Goal: Task Accomplishment & Management: Use online tool/utility

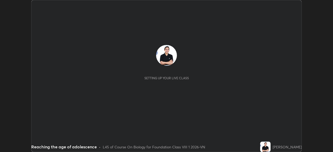
scroll to position [152, 332]
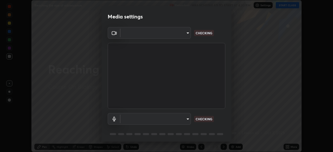
type input "9233a0e0a263b929919b735b0f084d3bf96293af2dbdf5f4a7f48b79dee29d39"
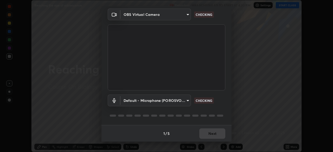
click at [185, 99] on body "Erase all Reaching the age of adolescence Recording WAS SCHEDULED TO START AT 4…" at bounding box center [166, 76] width 333 height 152
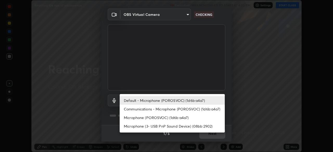
click at [172, 109] on li "Communications - Microphone (POROSVOC) (1d6b:a4a7)" at bounding box center [172, 109] width 105 height 9
type input "communications"
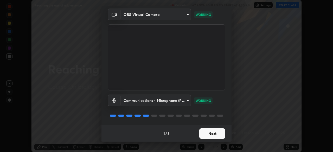
click at [211, 132] on button "Next" at bounding box center [212, 133] width 26 height 10
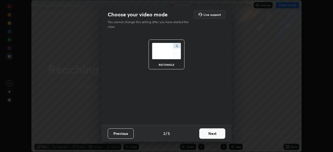
scroll to position [0, 0]
click at [215, 134] on button "Next" at bounding box center [212, 133] width 26 height 10
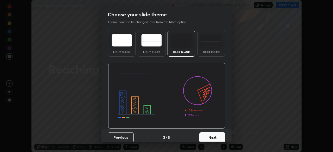
click at [215, 135] on button "Next" at bounding box center [212, 137] width 26 height 10
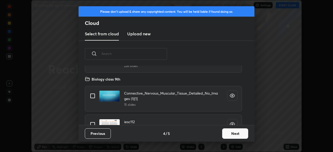
scroll to position [326, 0]
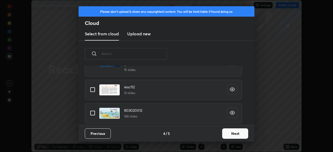
click at [230, 134] on button "Next" at bounding box center [235, 133] width 26 height 10
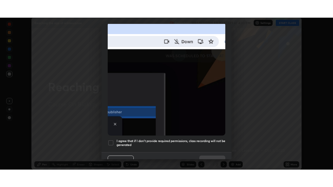
scroll to position [125, 0]
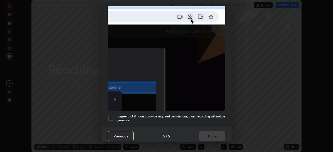
click at [171, 119] on h5 "I agree that if I don't provide required permissions, class recording will not …" at bounding box center [170, 118] width 109 height 8
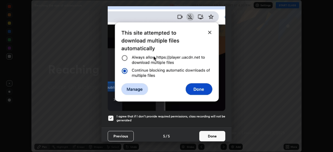
click at [215, 131] on button "Done" at bounding box center [212, 136] width 26 height 10
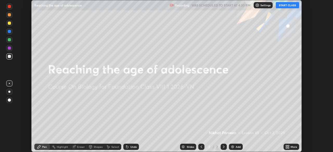
click at [289, 7] on button "START CLASS" at bounding box center [287, 5] width 23 height 6
click at [287, 146] on icon at bounding box center [287, 145] width 1 height 1
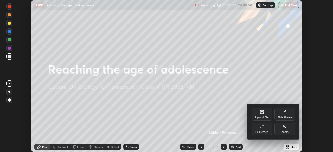
click at [259, 129] on div "Full screen" at bounding box center [261, 129] width 21 height 12
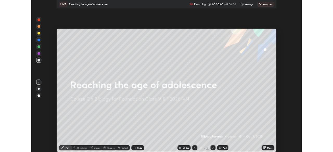
scroll to position [187, 333]
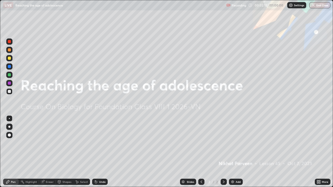
click at [239, 152] on div "Add" at bounding box center [236, 182] width 14 height 6
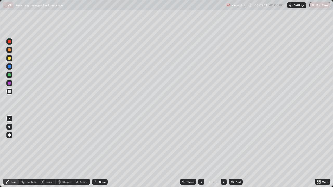
click at [322, 152] on div "More" at bounding box center [325, 182] width 6 height 3
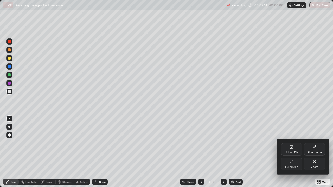
click at [296, 152] on div "Full screen" at bounding box center [291, 167] width 13 height 3
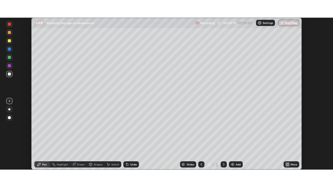
scroll to position [25842, 25662]
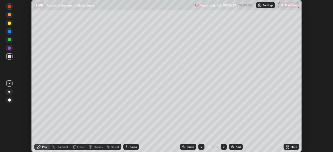
click at [288, 146] on icon at bounding box center [287, 145] width 1 height 1
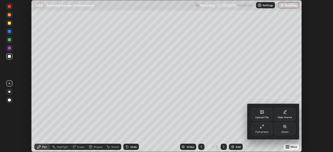
click at [262, 128] on icon at bounding box center [262, 127] width 4 height 4
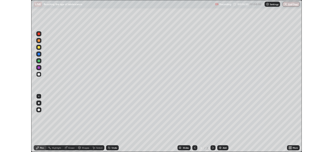
scroll to position [187, 333]
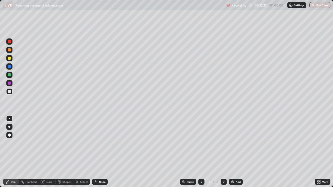
click at [9, 127] on div at bounding box center [9, 127] width 2 height 2
click at [10, 42] on div at bounding box center [9, 41] width 3 height 3
click at [9, 66] on div at bounding box center [9, 66] width 3 height 3
click at [99, 152] on div "Undo" at bounding box center [102, 182] width 6 height 3
click at [9, 58] on div at bounding box center [9, 58] width 3 height 3
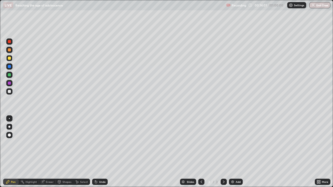
click at [9, 119] on div at bounding box center [9, 118] width 1 height 1
click at [10, 92] on div at bounding box center [9, 91] width 3 height 3
click at [8, 128] on div at bounding box center [9, 127] width 6 height 6
click at [10, 75] on div at bounding box center [9, 74] width 3 height 3
click at [10, 67] on div at bounding box center [9, 66] width 3 height 3
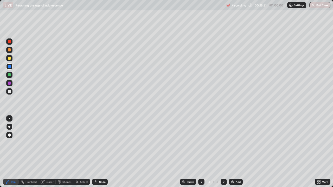
click at [9, 75] on div at bounding box center [9, 74] width 3 height 3
click at [11, 67] on div at bounding box center [9, 66] width 6 height 6
click at [99, 152] on div "Undo" at bounding box center [102, 182] width 6 height 3
click at [10, 74] on div at bounding box center [9, 74] width 3 height 3
click at [10, 67] on div at bounding box center [9, 66] width 3 height 3
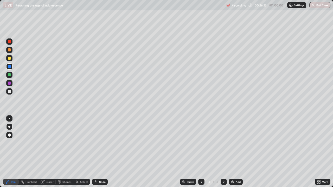
click at [12, 91] on div at bounding box center [9, 91] width 6 height 6
click at [100, 152] on div "Undo" at bounding box center [102, 182] width 6 height 3
click at [11, 76] on div at bounding box center [9, 75] width 6 height 6
click at [10, 42] on div at bounding box center [9, 41] width 3 height 3
click at [10, 90] on div at bounding box center [9, 91] width 3 height 3
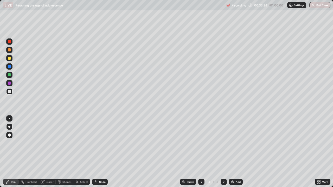
click at [236, 152] on div "Add" at bounding box center [238, 182] width 5 height 3
click at [11, 42] on div at bounding box center [9, 41] width 3 height 3
click at [12, 59] on div at bounding box center [9, 58] width 6 height 6
click at [9, 92] on div at bounding box center [9, 91] width 3 height 3
click at [12, 118] on div at bounding box center [9, 118] width 6 height 6
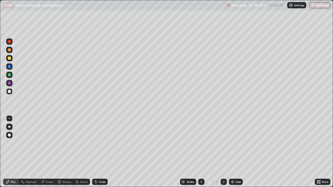
click at [100, 152] on div "Undo" at bounding box center [102, 182] width 6 height 3
click at [101, 152] on div "Undo" at bounding box center [102, 182] width 6 height 3
click at [103, 152] on div "Undo" at bounding box center [100, 182] width 16 height 6
click at [102, 152] on div "Undo" at bounding box center [100, 182] width 16 height 6
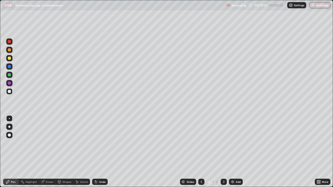
click at [101, 152] on div "Undo" at bounding box center [102, 182] width 6 height 3
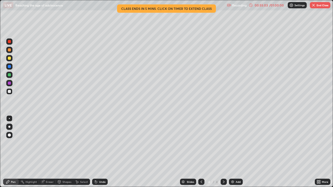
click at [327, 152] on div "More" at bounding box center [325, 182] width 6 height 3
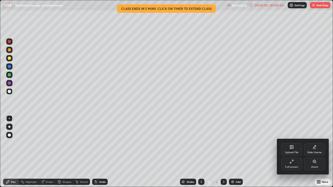
click at [294, 152] on div "Full screen" at bounding box center [291, 164] width 21 height 12
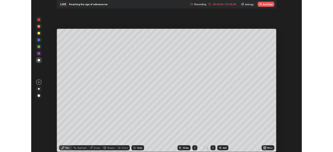
scroll to position [25842, 25662]
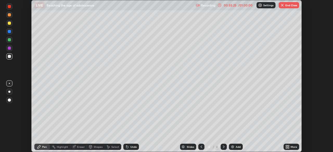
click at [286, 5] on button "End Class" at bounding box center [288, 5] width 21 height 6
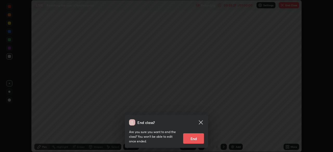
click at [195, 137] on button "End" at bounding box center [193, 138] width 21 height 10
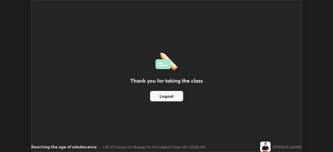
click at [171, 97] on button "Logout" at bounding box center [166, 96] width 33 height 10
